Goal: Transaction & Acquisition: Purchase product/service

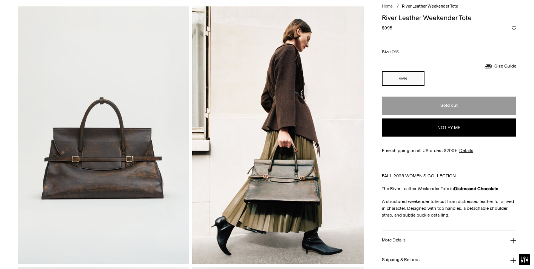
click at [0, 0] on icon at bounding box center [0, 0] width 0 height 0
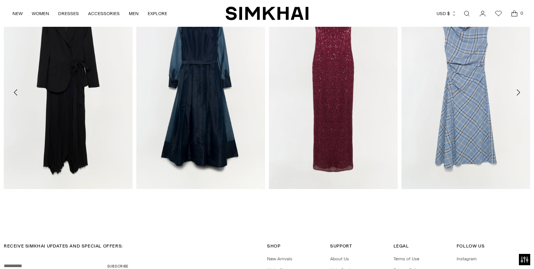
scroll to position [971, 0]
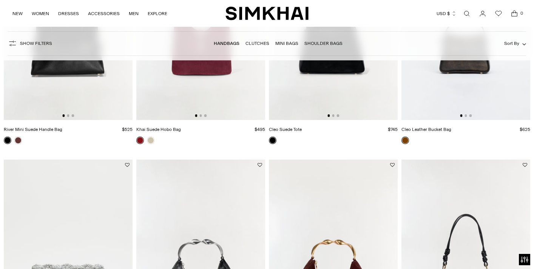
scroll to position [416, 0]
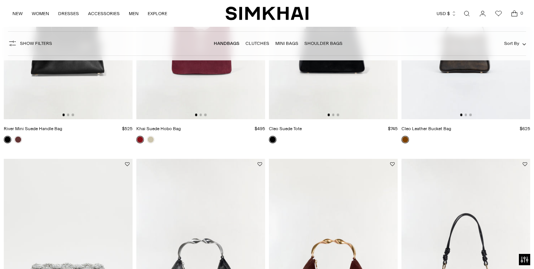
click at [453, 93] on img at bounding box center [466, 22] width 129 height 193
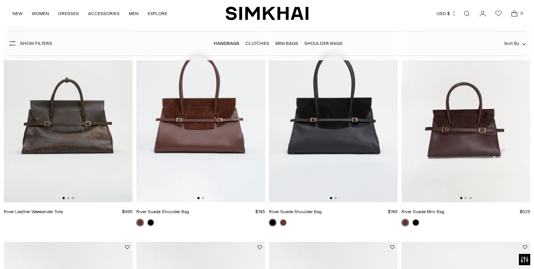
scroll to position [101, 0]
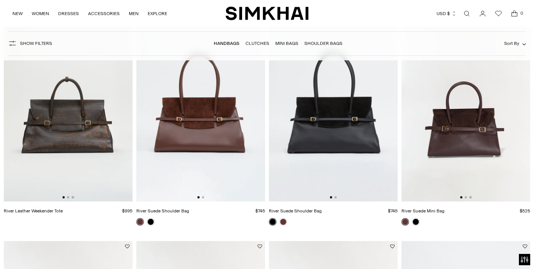
click at [67, 105] on img at bounding box center [68, 105] width 129 height 193
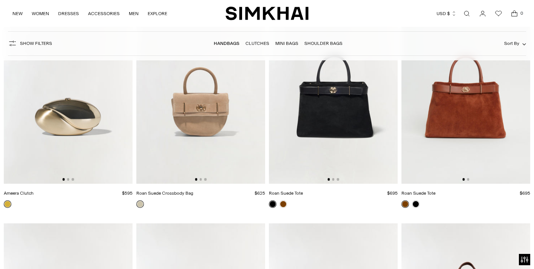
scroll to position [1917, 0]
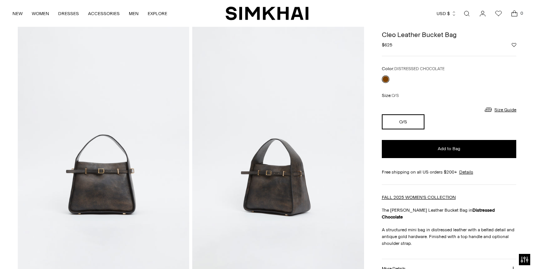
scroll to position [36, 0]
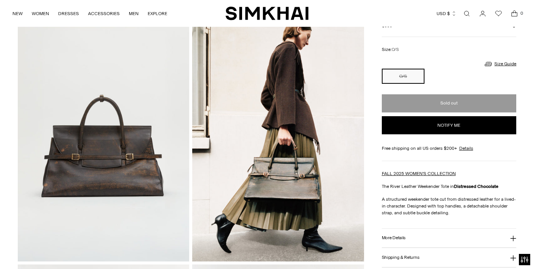
scroll to position [51, 0]
